Goal: Check status: Check status

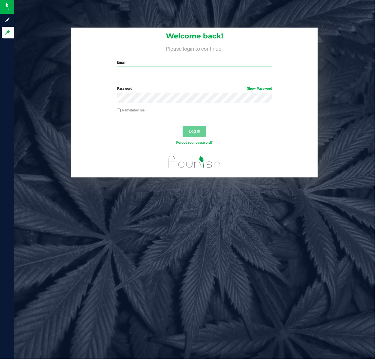
click at [153, 72] on input "Email" at bounding box center [194, 72] width 155 height 11
click at [213, 72] on input "[EMAIL_ADDRESS][DOMAIN_NAME]" at bounding box center [194, 72] width 155 height 11
type input "[EMAIL_ADDRESS][DOMAIN_NAME]"
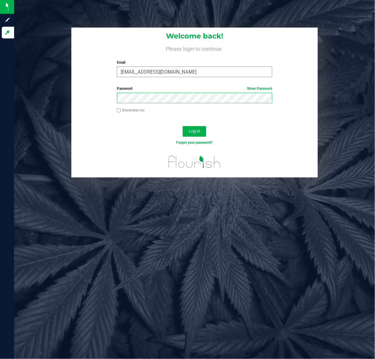
click at [182, 126] on button "Log In" at bounding box center [193, 131] width 23 height 11
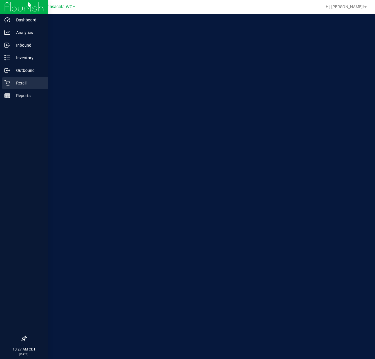
click at [19, 87] on div "Retail" at bounding box center [25, 83] width 46 height 12
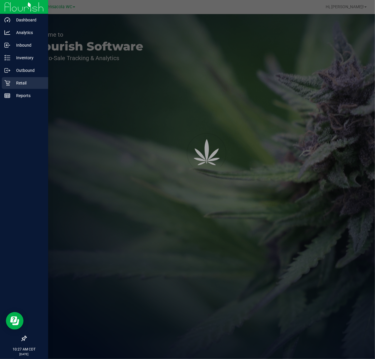
click at [28, 84] on p "Retail" at bounding box center [27, 82] width 35 height 7
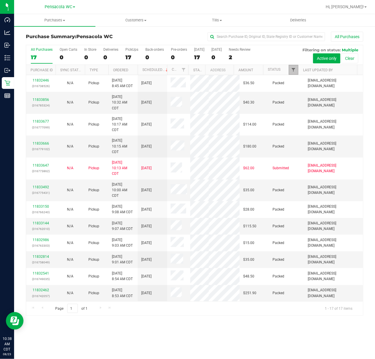
click at [293, 70] on span "Filter" at bounding box center [293, 69] width 5 height 5
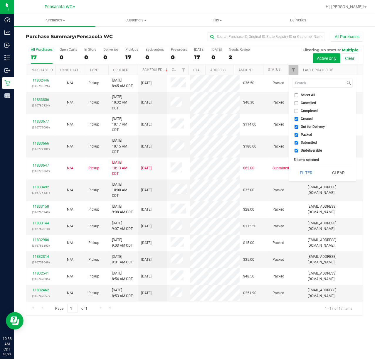
click at [297, 95] on input "Select All" at bounding box center [296, 95] width 4 height 4
checkbox input "true"
click at [305, 95] on span "Select All" at bounding box center [308, 95] width 14 height 4
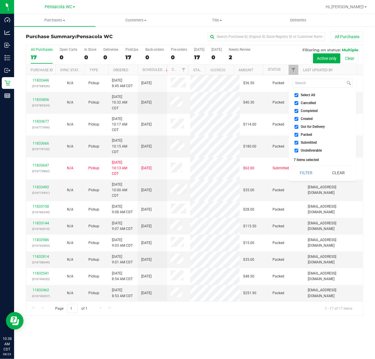
click at [298, 95] on input "Select All" at bounding box center [296, 95] width 4 height 4
checkbox input "false"
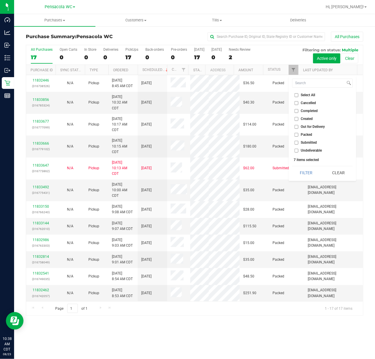
checkbox input "false"
click at [305, 141] on span "Submitted" at bounding box center [309, 143] width 16 height 4
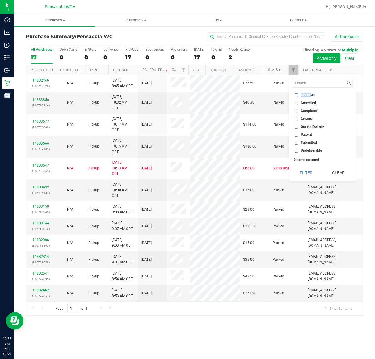
click at [298, 141] on input "Submitted" at bounding box center [296, 143] width 4 height 4
checkbox input "true"
click at [305, 173] on button "Filter" at bounding box center [306, 172] width 28 height 13
